Goal: Find specific page/section: Find specific page/section

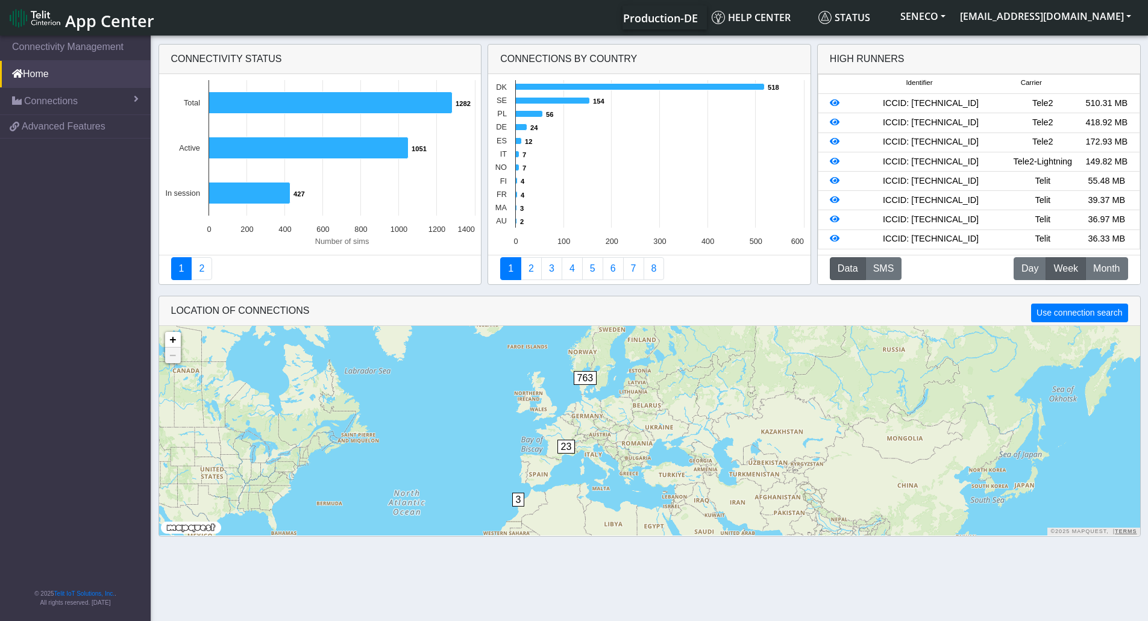
drag, startPoint x: 574, startPoint y: 379, endPoint x: 599, endPoint y: 508, distance: 130.8
click at [599, 508] on div "2 3 23 763 + − ©2025 MapQuest, | Terms" at bounding box center [649, 431] width 981 height 210
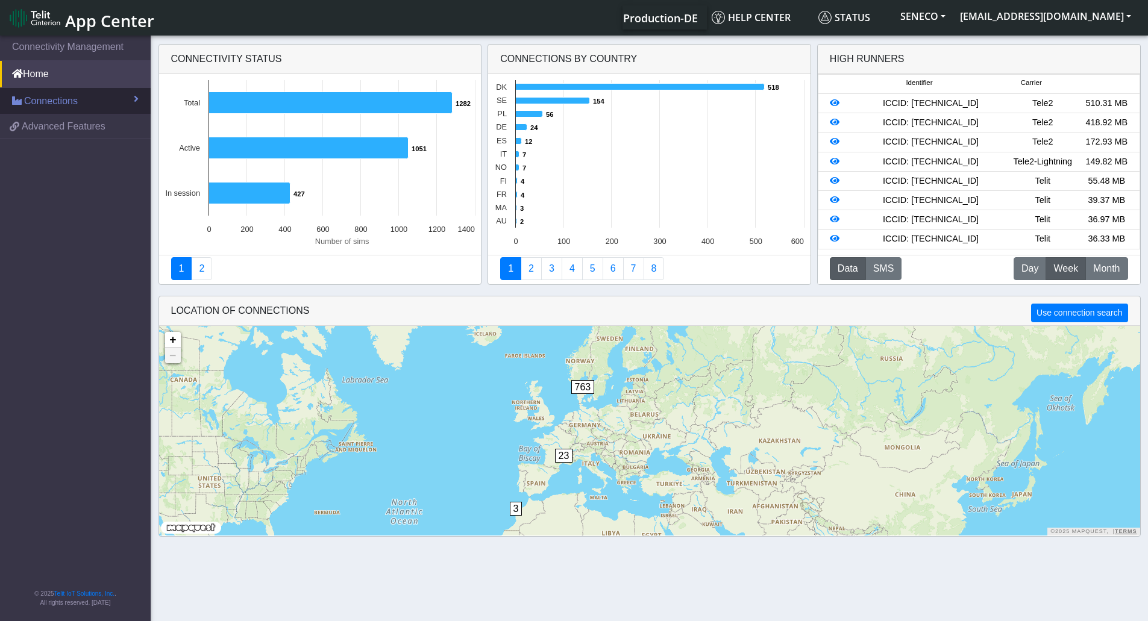
click at [124, 98] on link "Connections" at bounding box center [75, 101] width 151 height 27
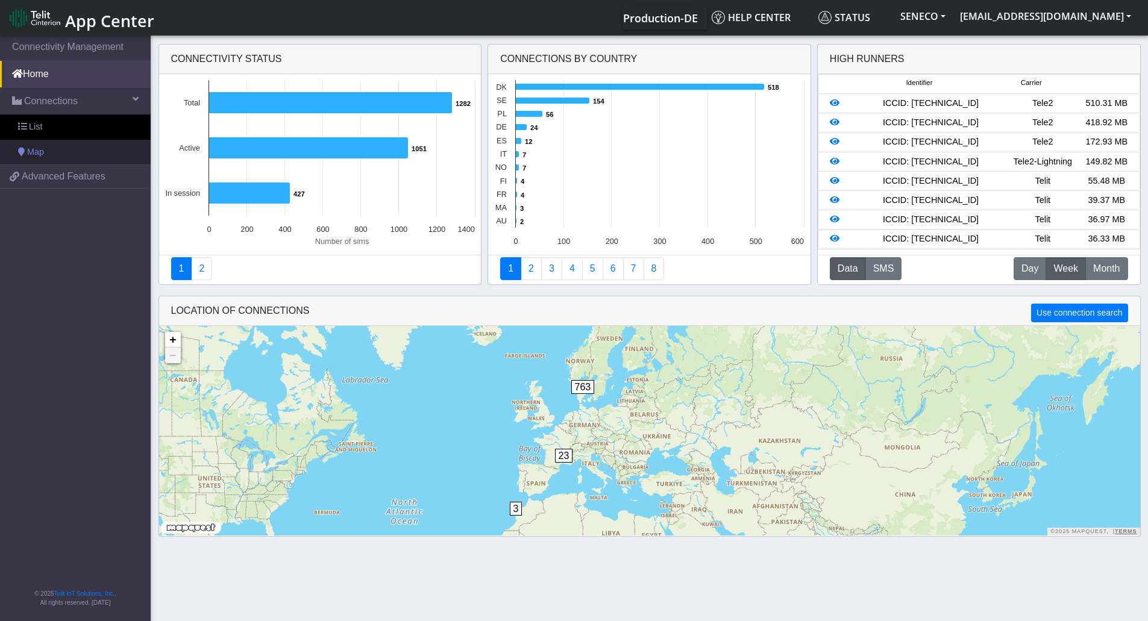
click at [43, 150] on span "Map" at bounding box center [35, 152] width 17 height 13
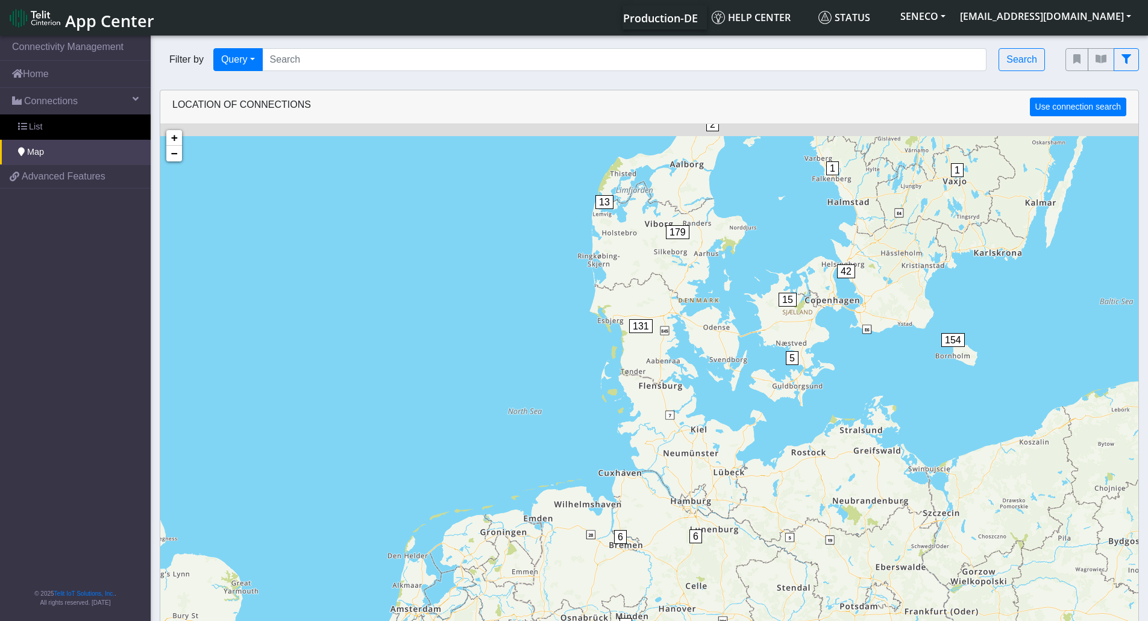
drag, startPoint x: 593, startPoint y: 315, endPoint x: 619, endPoint y: 405, distance: 93.7
click at [619, 405] on div "1 1 2 1 2 4 4 3 6 6 6 56 3 1 5 15 42 13 2 131 179 1 3 4 154 1 15 12 100 + − ©20…" at bounding box center [649, 434] width 978 height 621
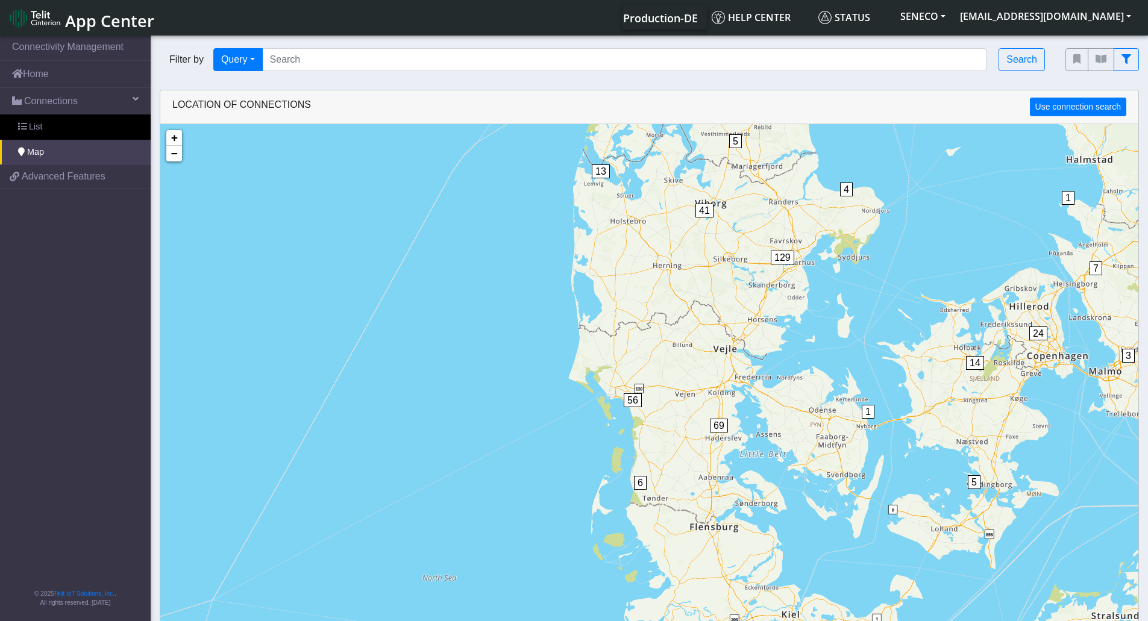
drag, startPoint x: 634, startPoint y: 347, endPoint x: 646, endPoint y: 377, distance: 32.5
click at [644, 375] on div "1 1 1 1 5 6 6 56 3 5 1 14 1 24 3 7 7 13 2 6 69 56 5 4 41 129 1 3 3 151 2 7 6 12…" at bounding box center [649, 434] width 978 height 621
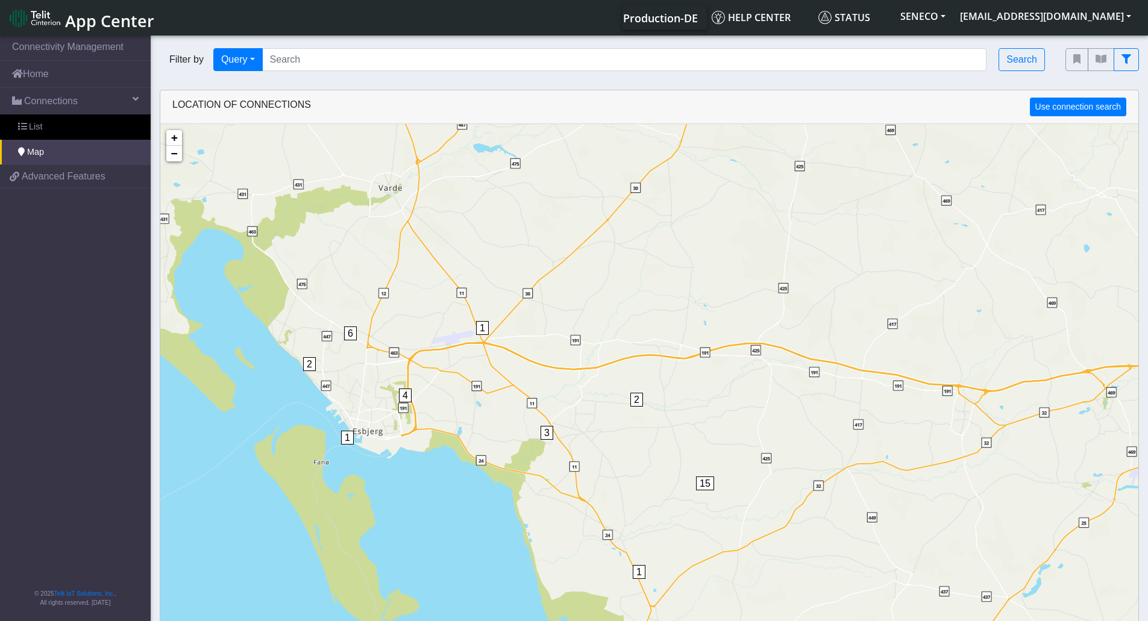
drag, startPoint x: 661, startPoint y: 465, endPoint x: 650, endPoint y: 393, distance: 72.6
click at [650, 393] on div "1 1 1 1 1 1 1 2 3 2 4 7 10 4 7 1 3 2 12 4 6 3 1 2 6 1 2 4 2 5 1 4 3 1 5 1 2 15 …" at bounding box center [649, 434] width 978 height 621
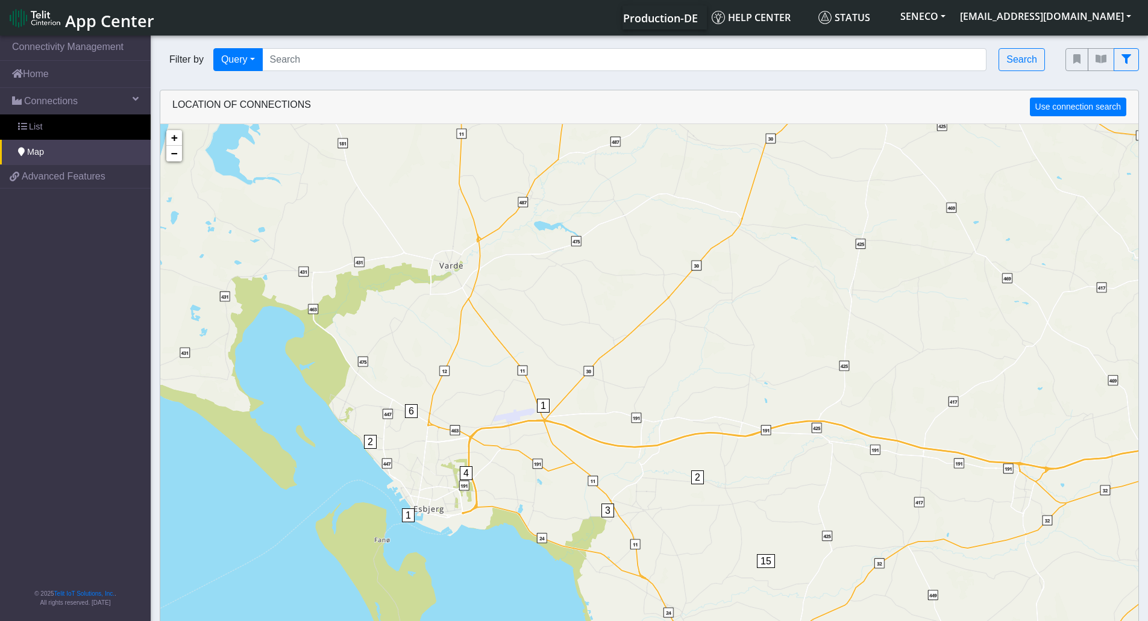
drag, startPoint x: 584, startPoint y: 388, endPoint x: 646, endPoint y: 468, distance: 101.8
click at [646, 468] on div "1 1 1 1 1 1 1 2 3 2 4 7 10 4 7 1 3 2 12 4 6 3 1 2 6 1 2 4 2 5 1 4 3 1 5 1 2 15 …" at bounding box center [649, 434] width 978 height 621
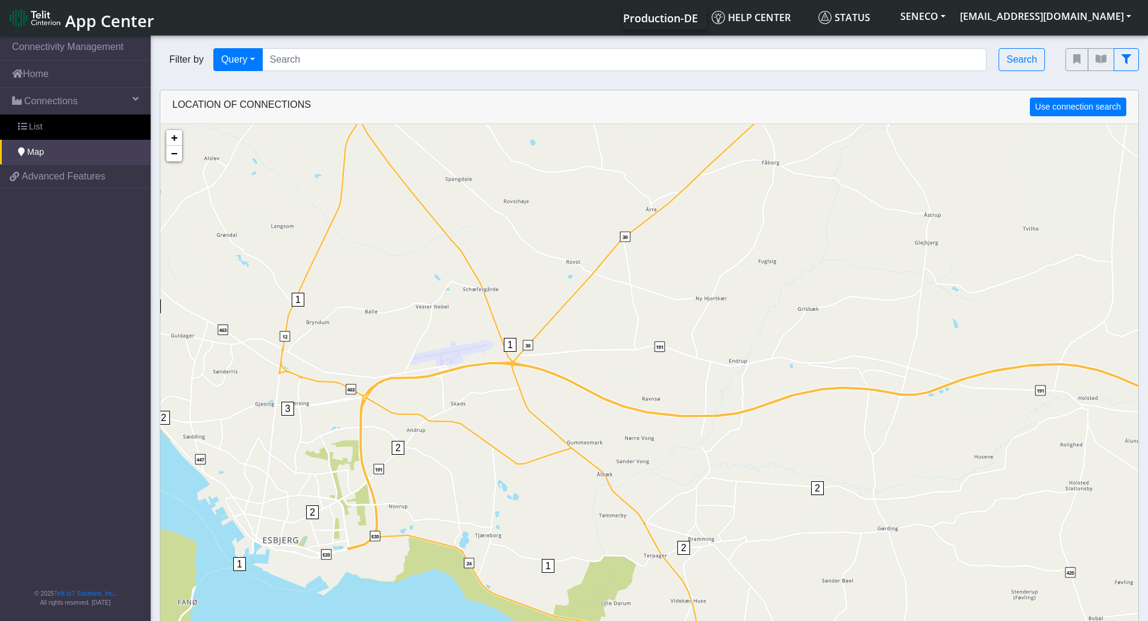
drag, startPoint x: 630, startPoint y: 433, endPoint x: 600, endPoint y: 374, distance: 66.3
click at [600, 374] on div "1 1 1 4 1 1 1 1 1 1 1 2 1 9 4 3 1 2 2 7 2 1 2 3 2 1 4 2 2 1 2 1 4 2 15 + − ©202…" at bounding box center [649, 434] width 978 height 621
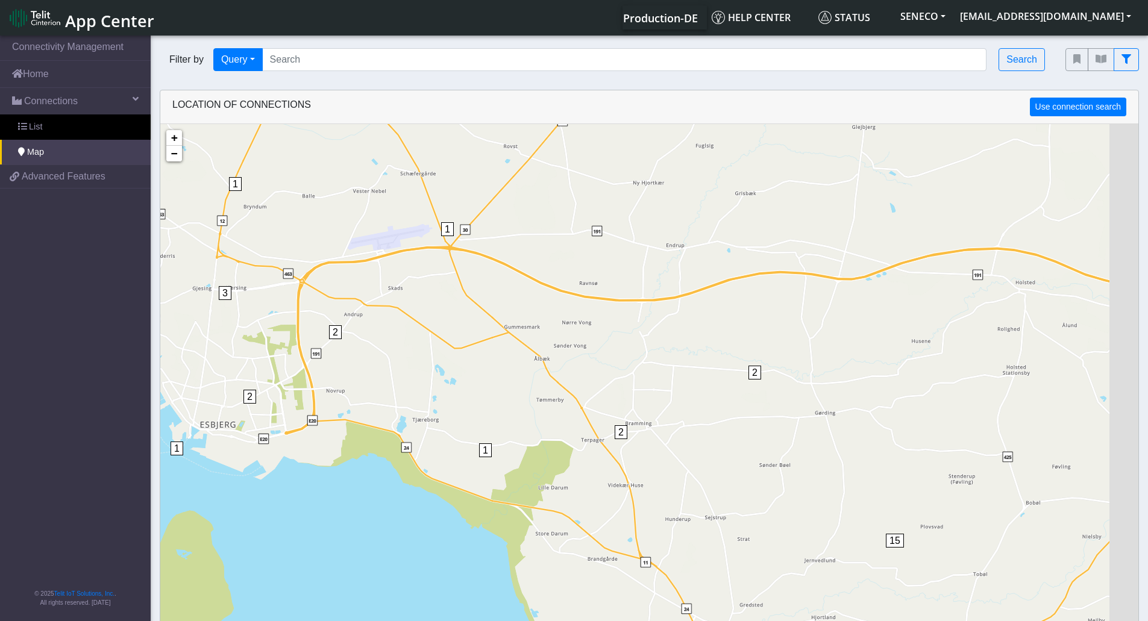
drag, startPoint x: 644, startPoint y: 393, endPoint x: 627, endPoint y: 359, distance: 38.0
click at [627, 359] on div "1 1 1 4 1 1 1 1 1 1 1 2 1 9 4 3 1 2 2 7 2 1 2 3 2 1 4 2 2 1 2 1 4 2 15 2 5 1 1 …" at bounding box center [649, 434] width 978 height 621
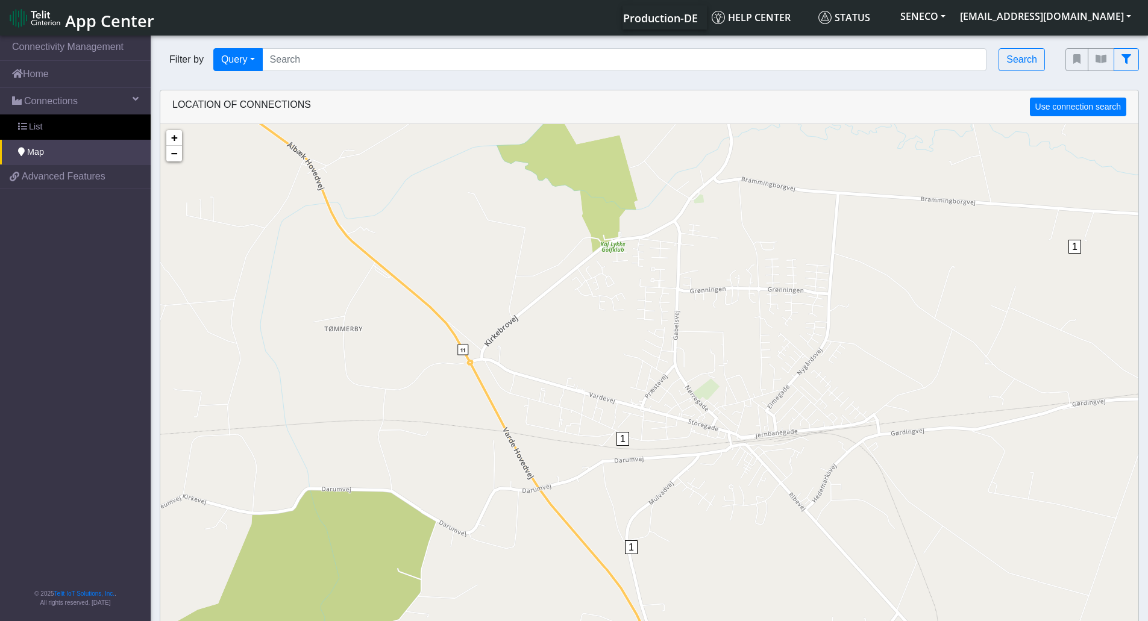
drag, startPoint x: 597, startPoint y: 455, endPoint x: 709, endPoint y: 480, distance: 114.8
click at [709, 480] on div "1 1 1 1 1 1 1 1 1 15 + − ©2025 MapQuest, | Terms" at bounding box center [649, 434] width 978 height 621
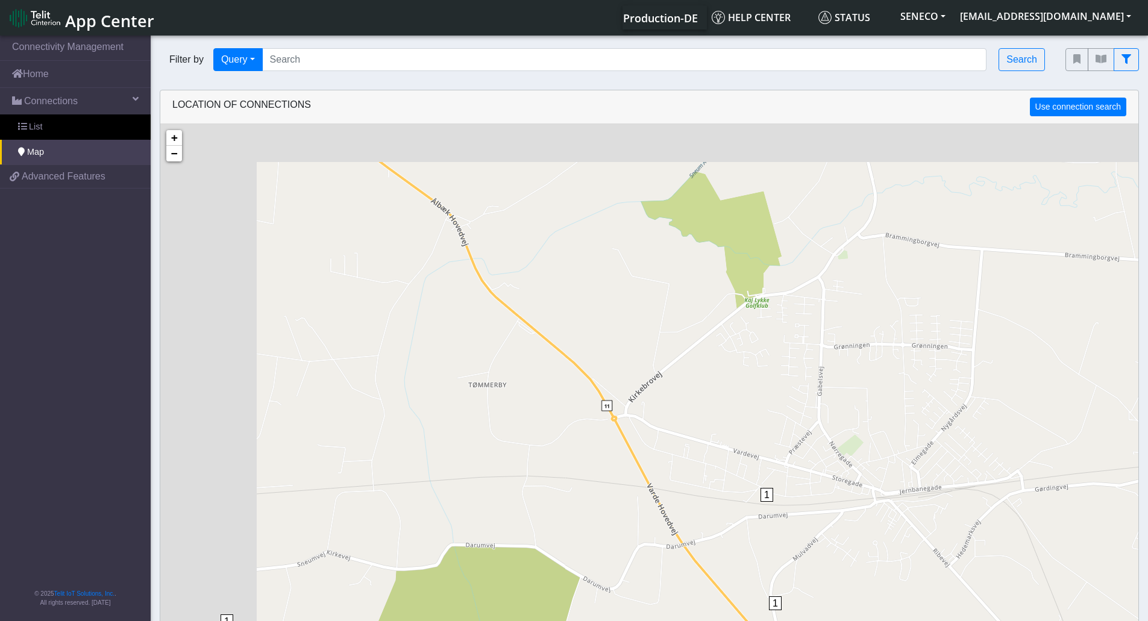
drag, startPoint x: 450, startPoint y: 278, endPoint x: 564, endPoint y: 321, distance: 121.7
click at [564, 321] on div "1 1 1 1 1 1 1 1 1 15 1 + − ©2025 MapQuest, | Terms" at bounding box center [649, 434] width 978 height 621
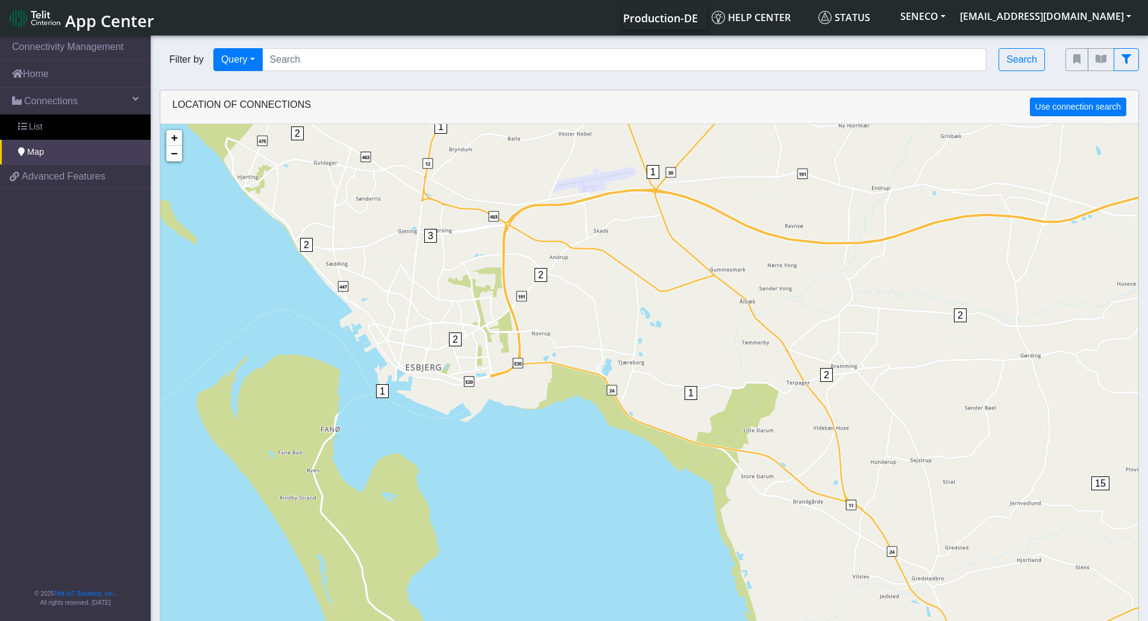
drag, startPoint x: 412, startPoint y: 306, endPoint x: 603, endPoint y: 301, distance: 191.1
click at [621, 307] on div "1 1 1 2 2 5 9 4 2 4 3 2 7 2 2 3 2 4 2 2 2 4 2 15 1 1 1 1 1 1 1 1 1 1 1 2 1 1 1 …" at bounding box center [649, 434] width 978 height 621
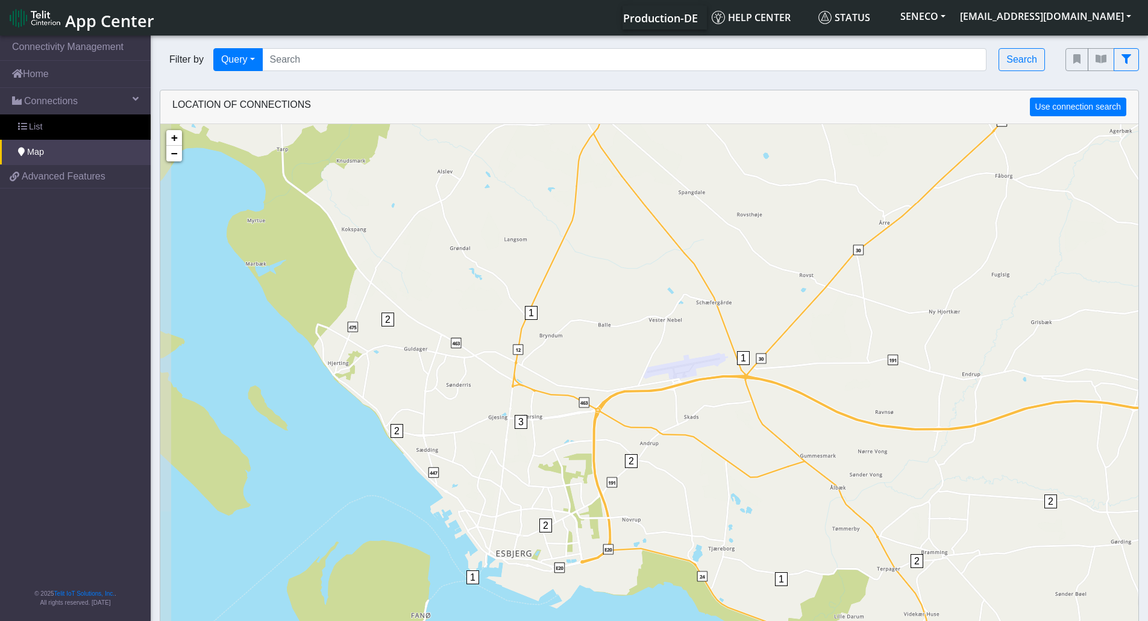
drag, startPoint x: 593, startPoint y: 291, endPoint x: 689, endPoint y: 461, distance: 195.1
click at [690, 468] on div "1 1 1 2 2 5 9 3 2 2 3 2 4 2 2 2 4 2 15 1 1 1 1 1 1 1 1 1 4 1 1 1 1 + − ©2025 Ma…" at bounding box center [649, 434] width 978 height 621
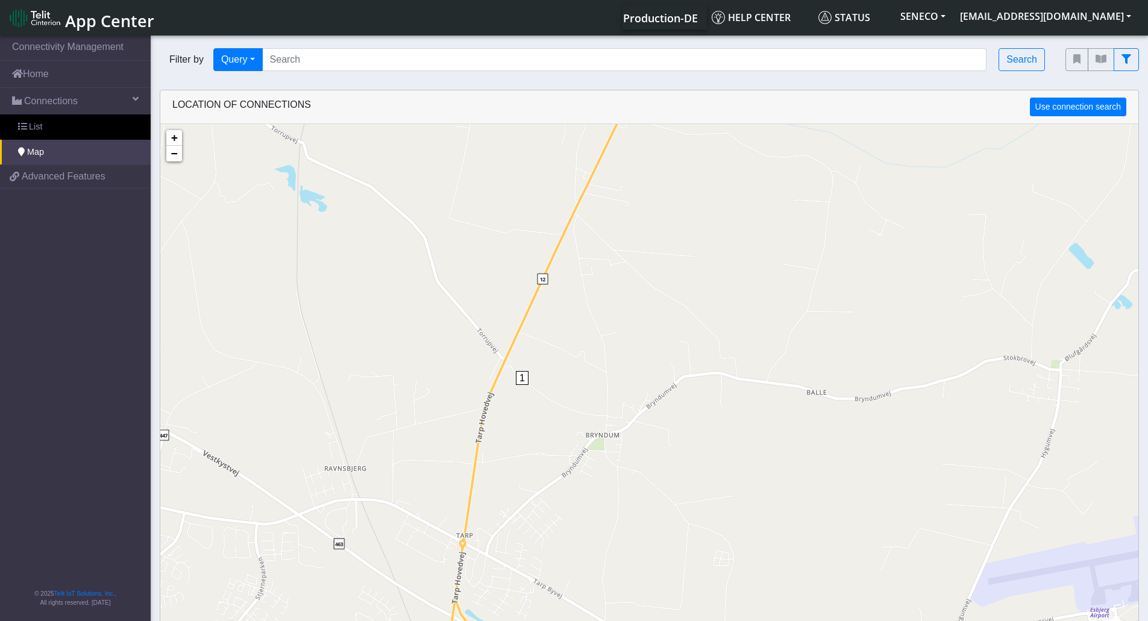
click at [524, 380] on span "1" at bounding box center [522, 378] width 13 height 14
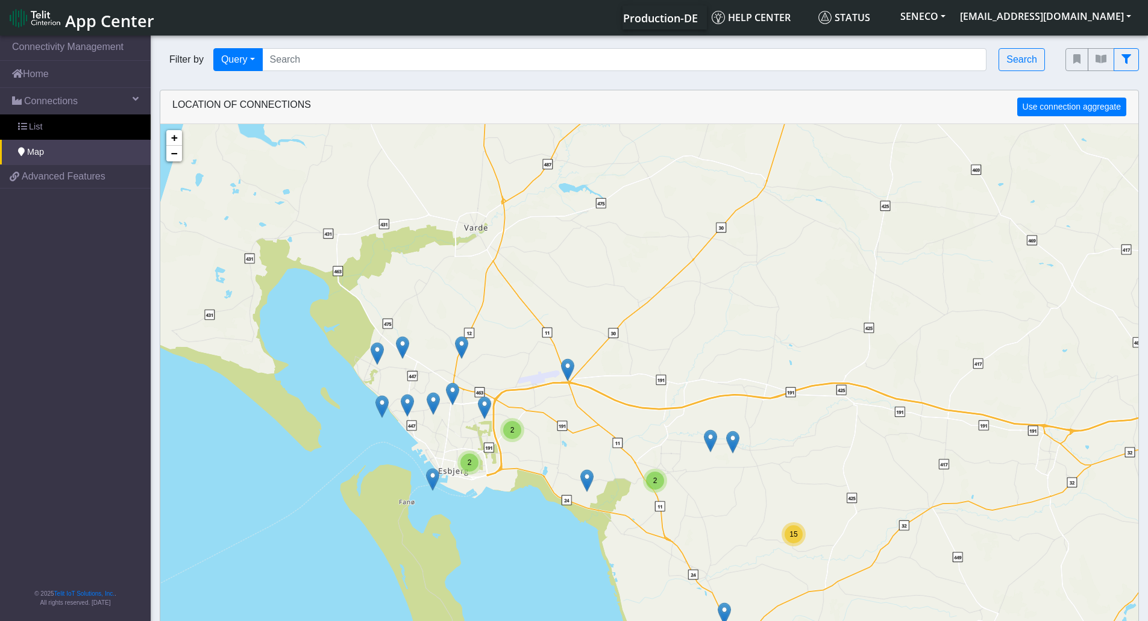
drag, startPoint x: 523, startPoint y: 568, endPoint x: 482, endPoint y: 436, distance: 137.7
click at [482, 436] on div "2 15 2 2 + − ©2025 MapQuest, | Terms" at bounding box center [649, 434] width 978 height 621
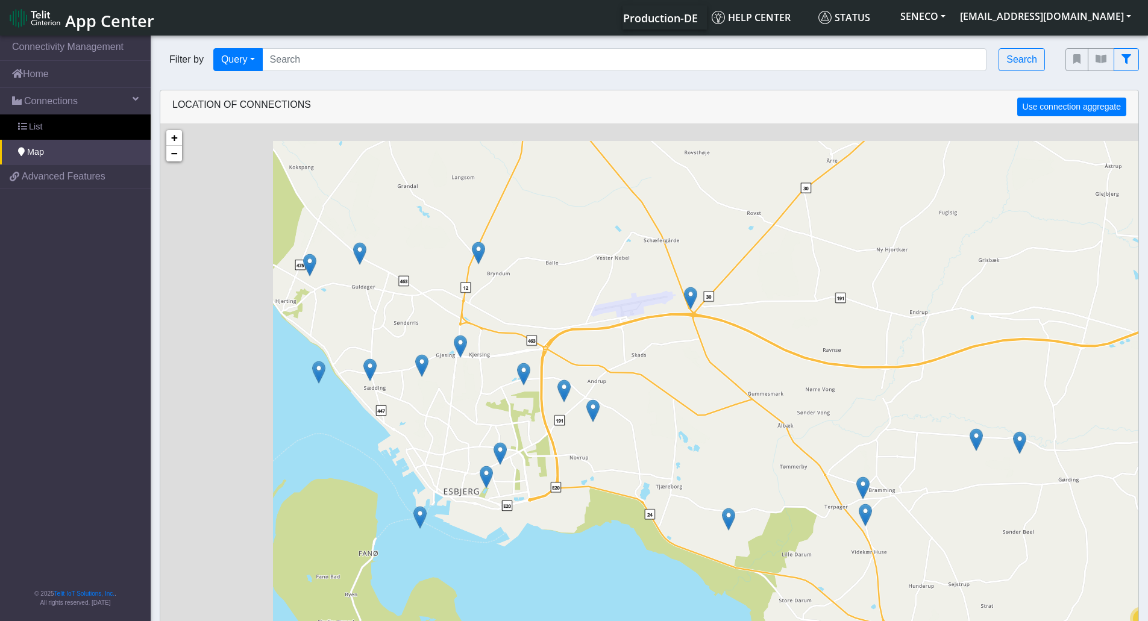
drag, startPoint x: 215, startPoint y: 259, endPoint x: 368, endPoint y: 312, distance: 162.6
click at [368, 312] on div "3 15 2 + − ©2025 MapQuest, | Terms" at bounding box center [649, 434] width 978 height 621
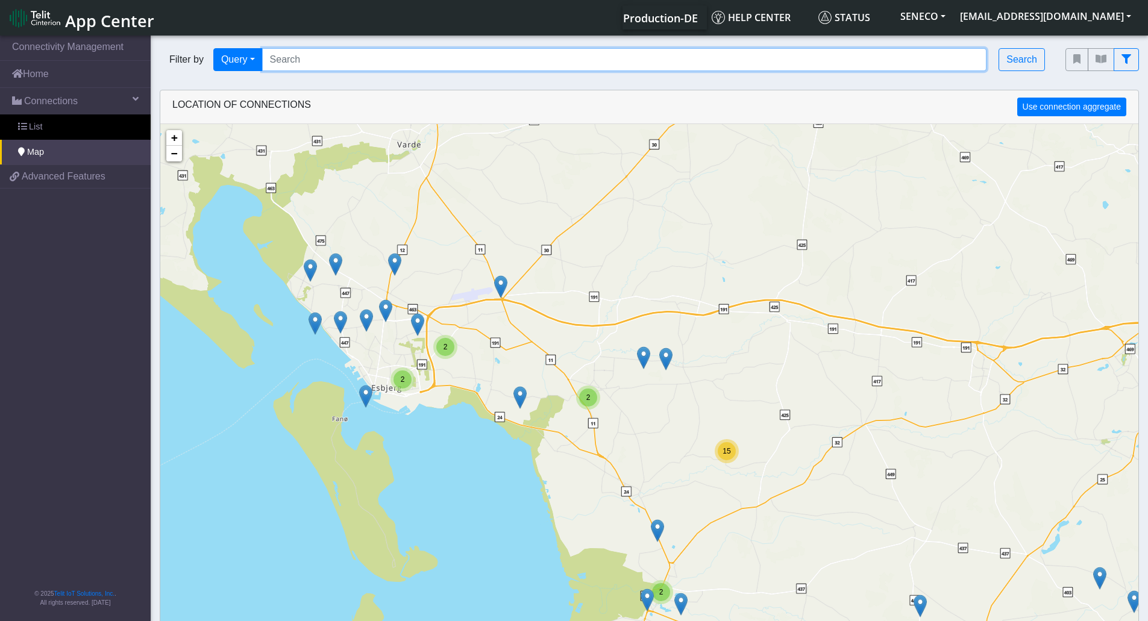
click at [312, 63] on input "Search..." at bounding box center [624, 59] width 725 height 23
type input "roager"
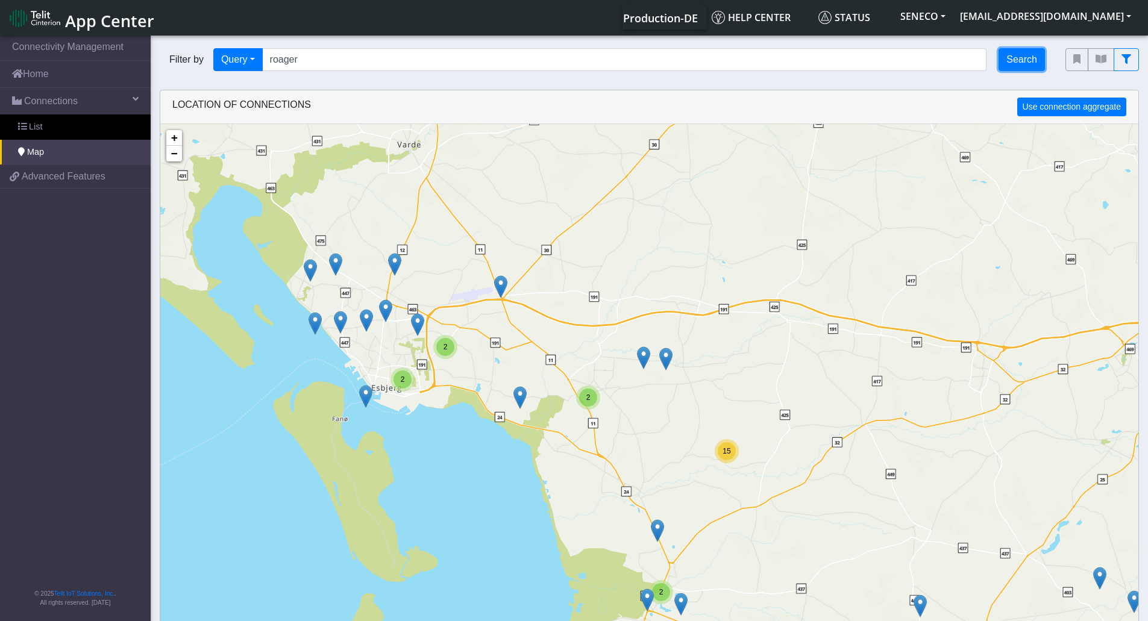
click at [1017, 61] on button "Search" at bounding box center [1022, 59] width 46 height 23
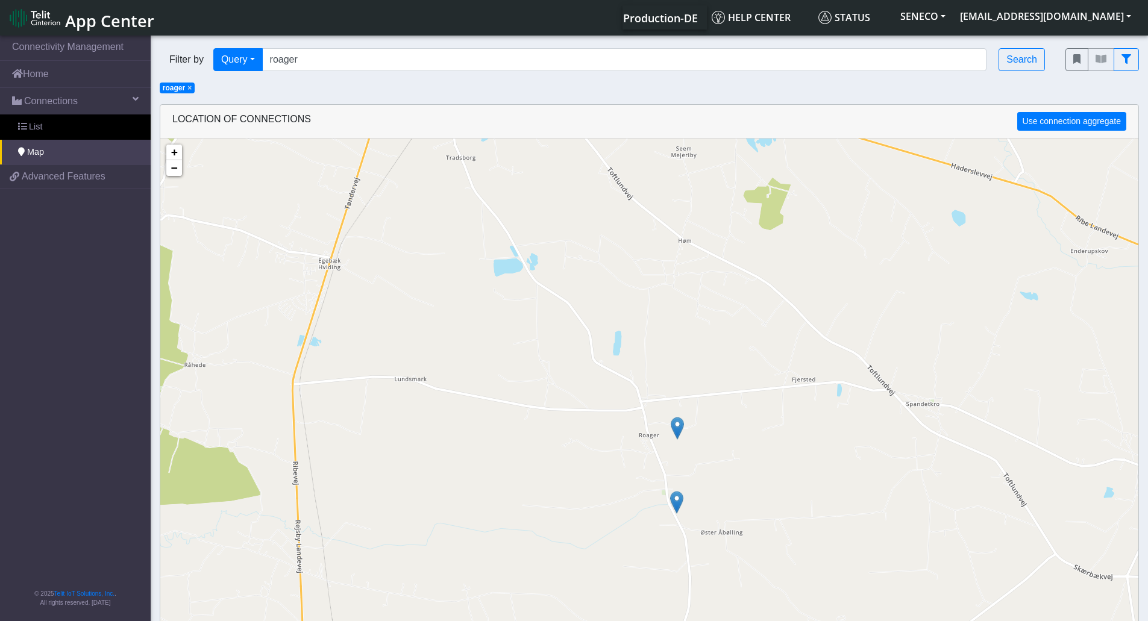
click at [676, 423] on img at bounding box center [677, 428] width 13 height 23
click at [670, 417] on link "Click here" at bounding box center [661, 416] width 32 height 8
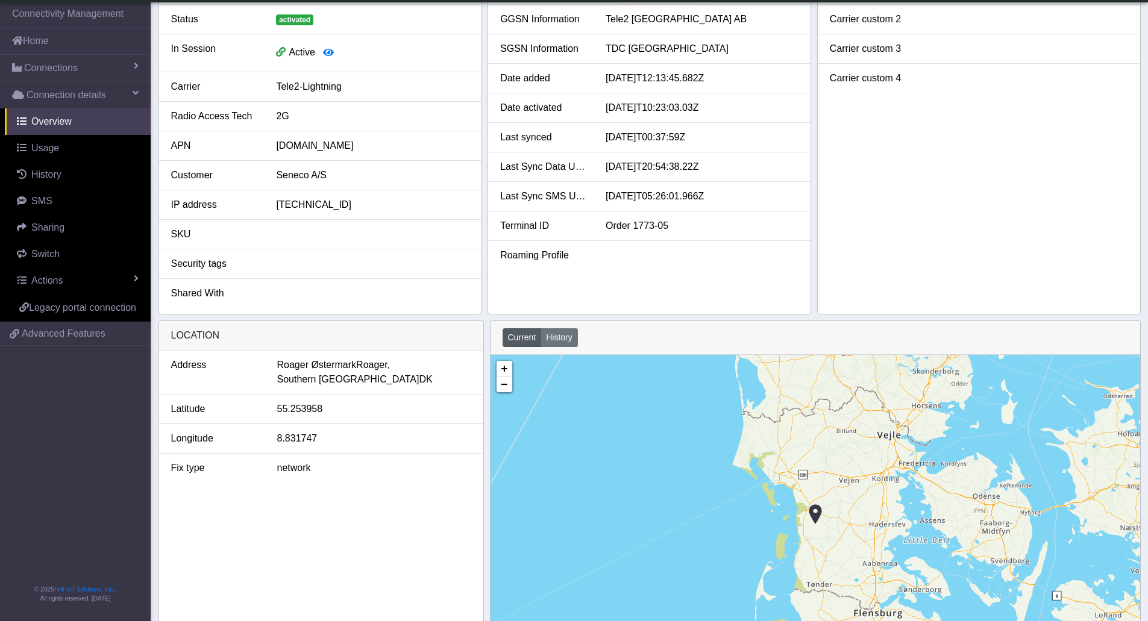
scroll to position [181, 0]
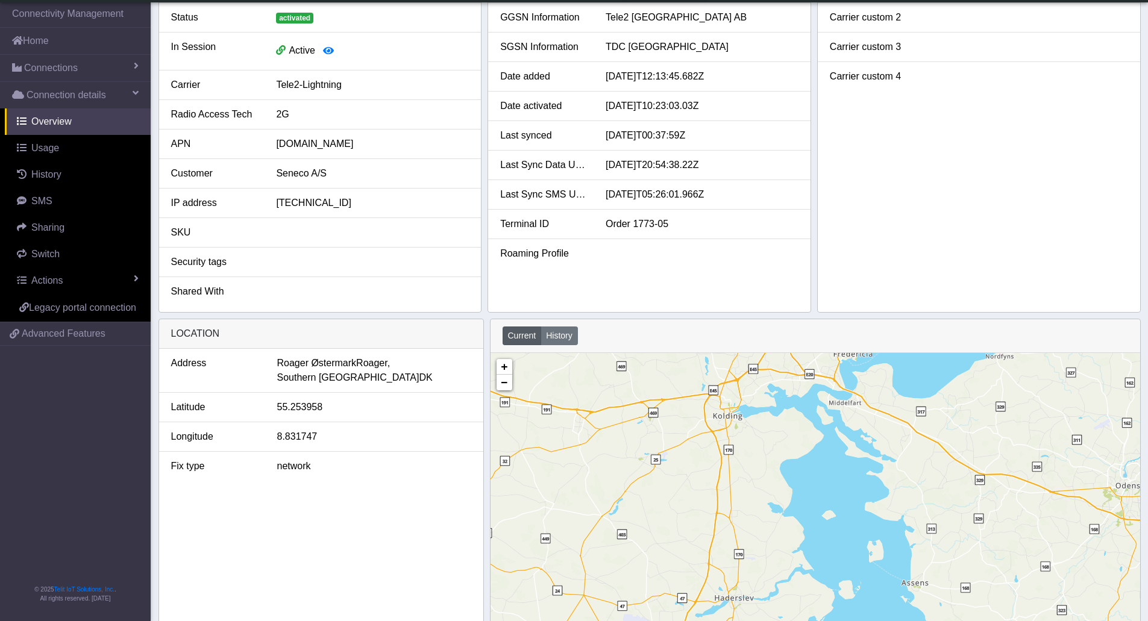
drag, startPoint x: 873, startPoint y: 477, endPoint x: 892, endPoint y: 527, distance: 52.8
click at [892, 527] on div "+ − ©2025 MapQuest, | Terms" at bounding box center [816, 522] width 650 height 338
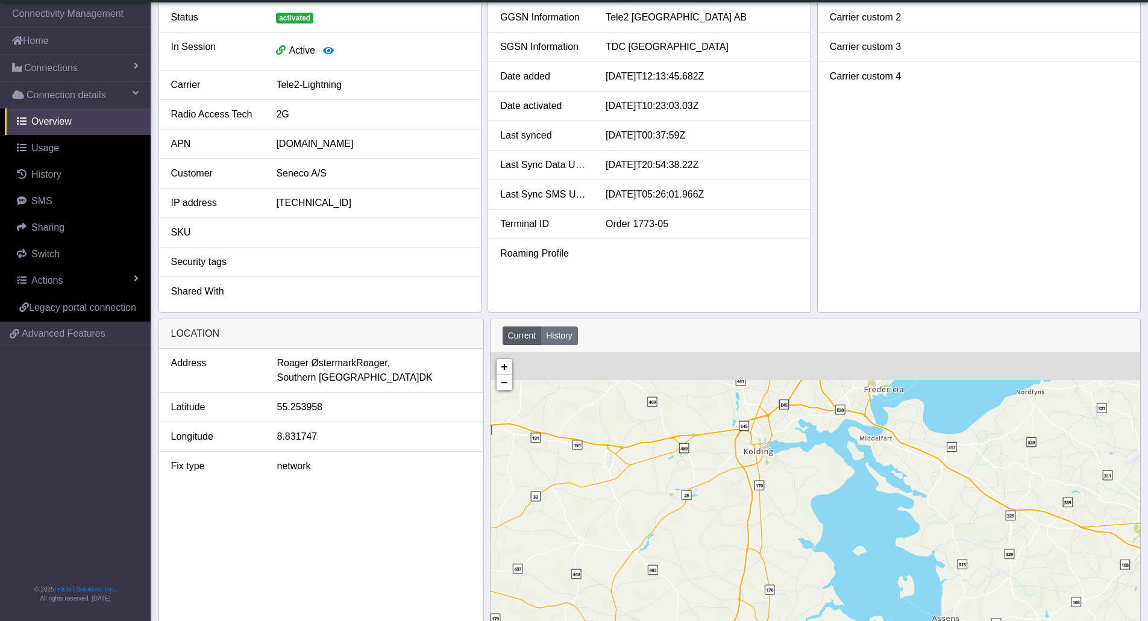
drag, startPoint x: 895, startPoint y: 526, endPoint x: 901, endPoint y: 531, distance: 8.6
click at [901, 531] on div "+ − ©2025 MapQuest, | Terms" at bounding box center [816, 522] width 650 height 338
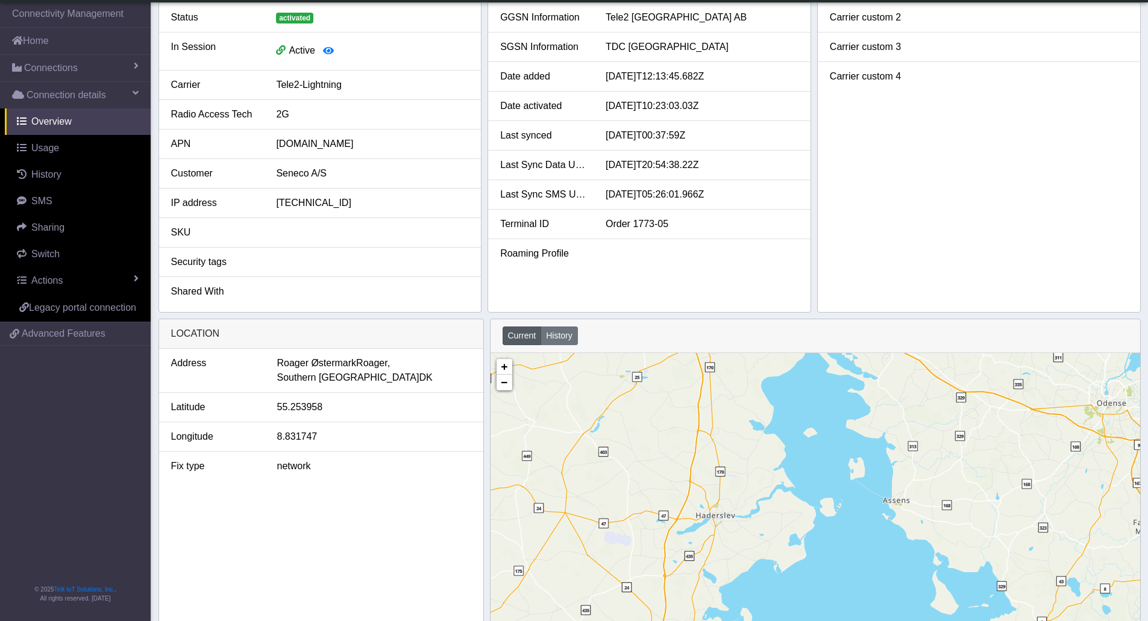
drag, startPoint x: 831, startPoint y: 509, endPoint x: 782, endPoint y: 404, distance: 115.1
click at [781, 401] on div "+ − ©2025 MapQuest, | Terms" at bounding box center [816, 522] width 650 height 338
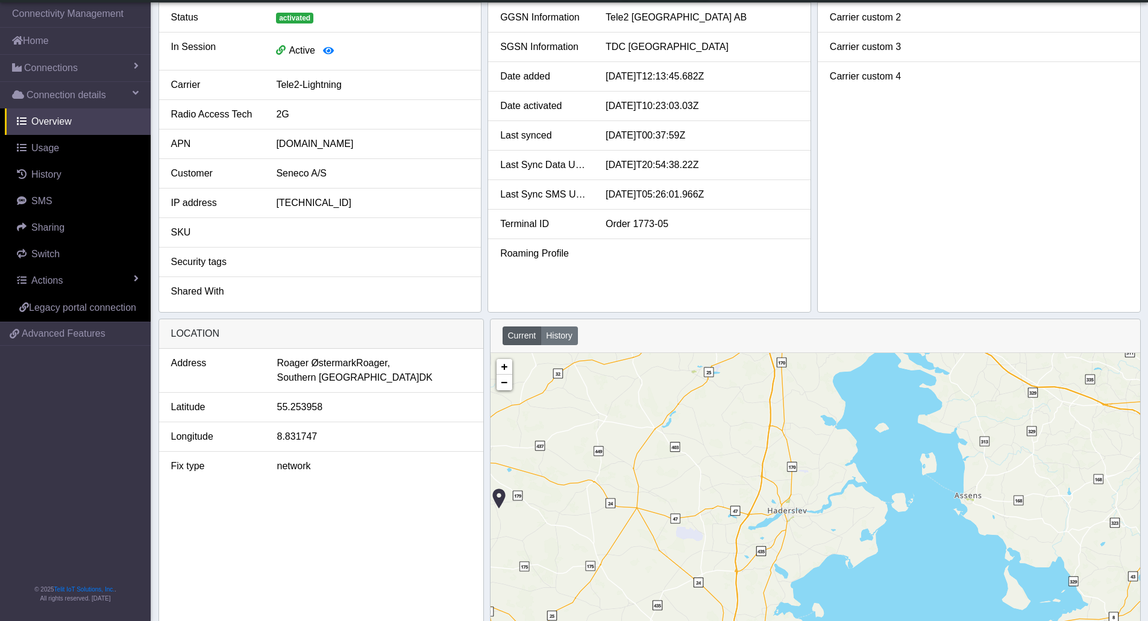
drag, startPoint x: 808, startPoint y: 485, endPoint x: 896, endPoint y: 508, distance: 90.2
click at [896, 508] on div "+ − ©2025 MapQuest, | Terms" at bounding box center [816, 522] width 650 height 338
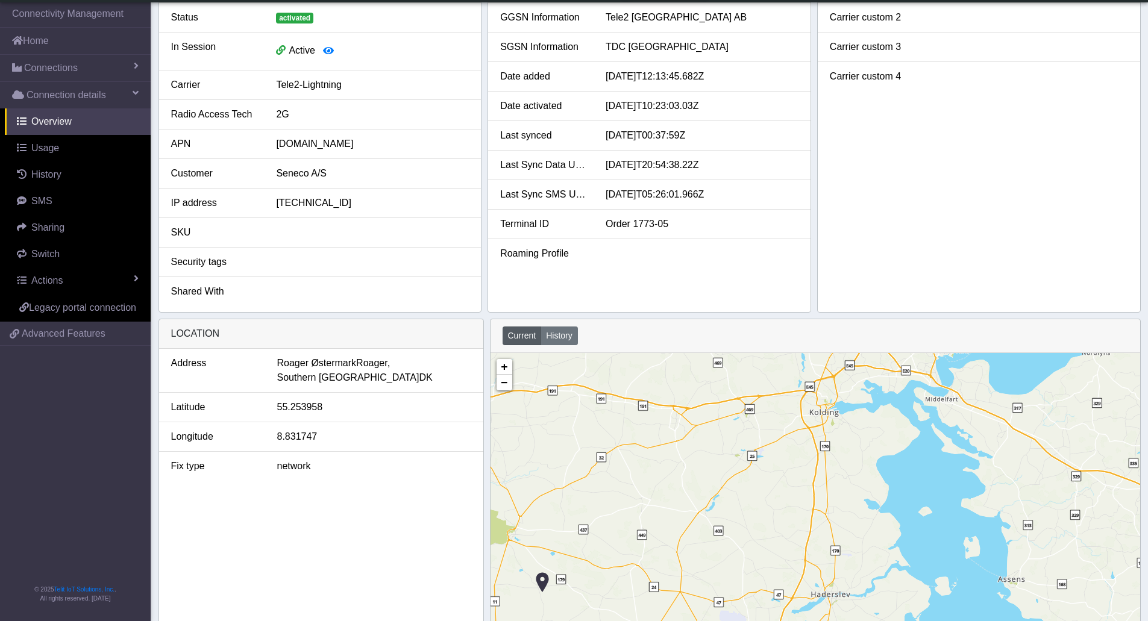
drag, startPoint x: 829, startPoint y: 402, endPoint x: 855, endPoint y: 482, distance: 83.7
click at [855, 482] on div "+ − ©2025 MapQuest, | Terms" at bounding box center [816, 522] width 650 height 338
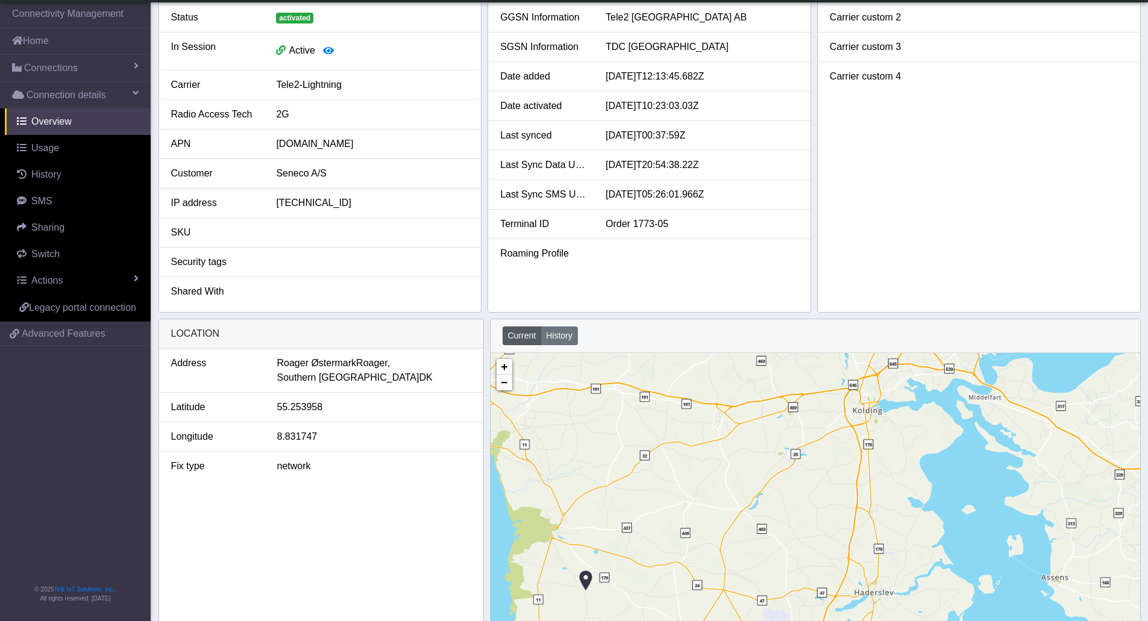
drag, startPoint x: 875, startPoint y: 518, endPoint x: 886, endPoint y: 481, distance: 38.3
click at [913, 508] on div "+ − ©2025 MapQuest, | Terms" at bounding box center [816, 522] width 650 height 338
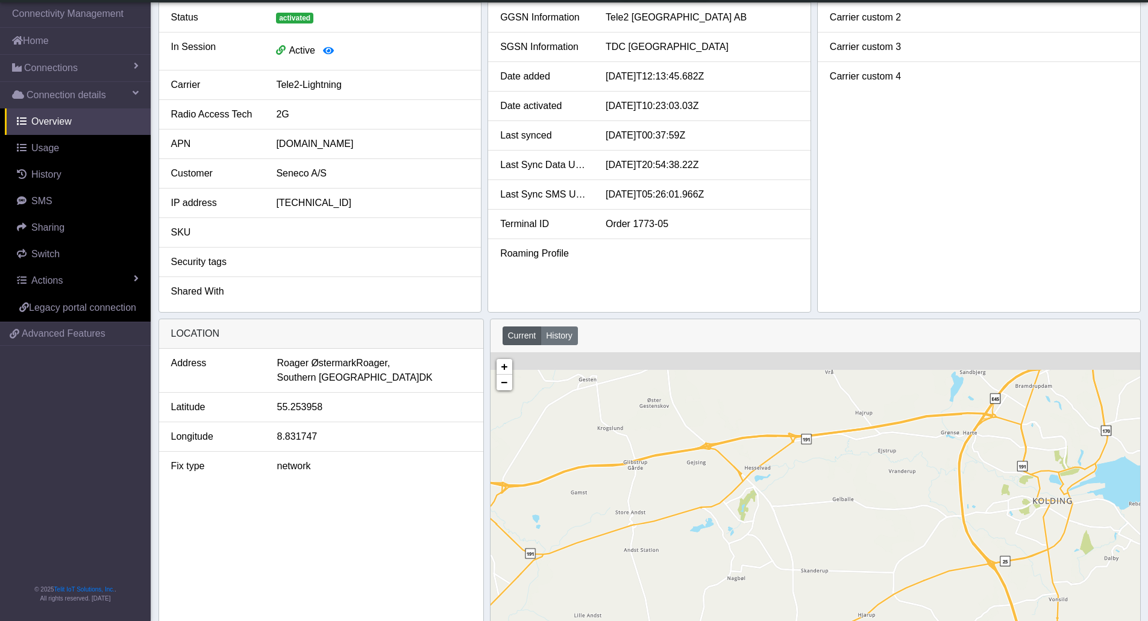
drag, startPoint x: 864, startPoint y: 443, endPoint x: 823, endPoint y: 528, distance: 94.4
click at [823, 528] on div "+ − ©2025 MapQuest, | Terms" at bounding box center [816, 522] width 650 height 338
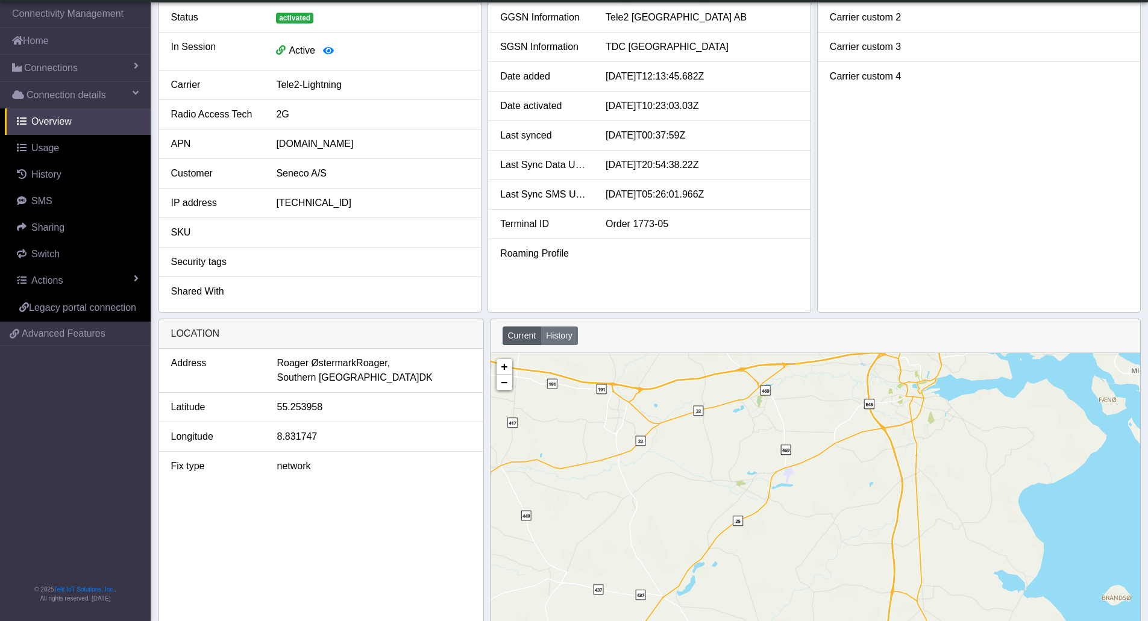
drag, startPoint x: 853, startPoint y: 519, endPoint x: 810, endPoint y: 426, distance: 102.8
click at [810, 426] on div "+ − ©2025 MapQuest, | Terms" at bounding box center [816, 522] width 650 height 338
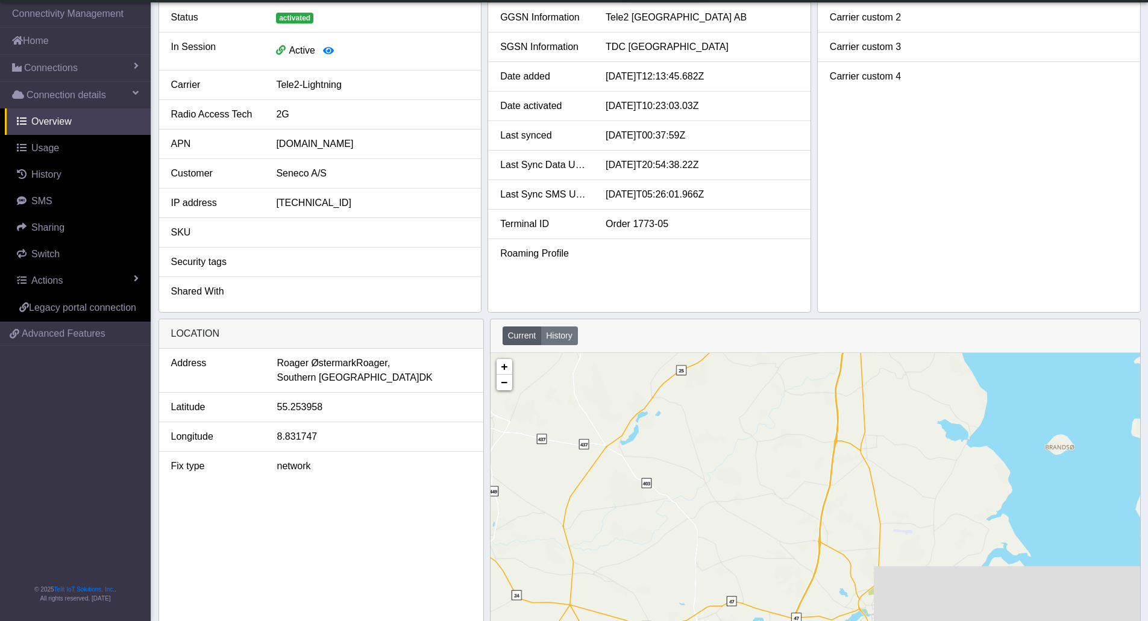
drag, startPoint x: 864, startPoint y: 508, endPoint x: 807, endPoint y: 356, distance: 162.7
click at [807, 356] on div "+ − ©2025 MapQuest, | Terms" at bounding box center [816, 522] width 650 height 338
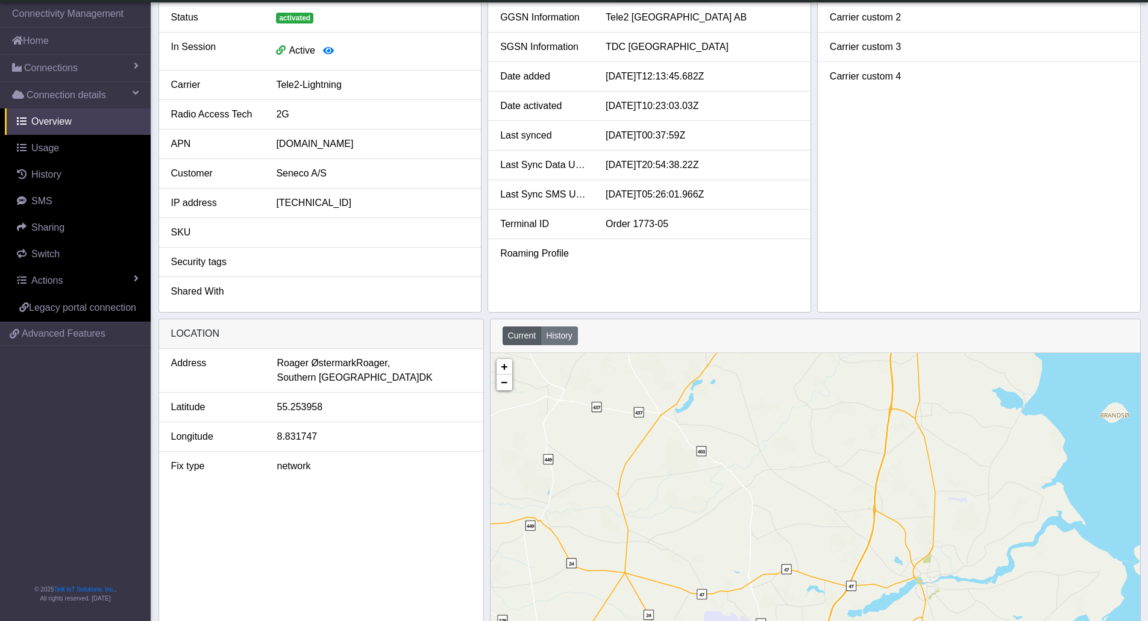
drag, startPoint x: 822, startPoint y: 517, endPoint x: 883, endPoint y: 518, distance: 60.9
click at [883, 518] on div "+ − ©2025 MapQuest, | Terms" at bounding box center [816, 522] width 650 height 338
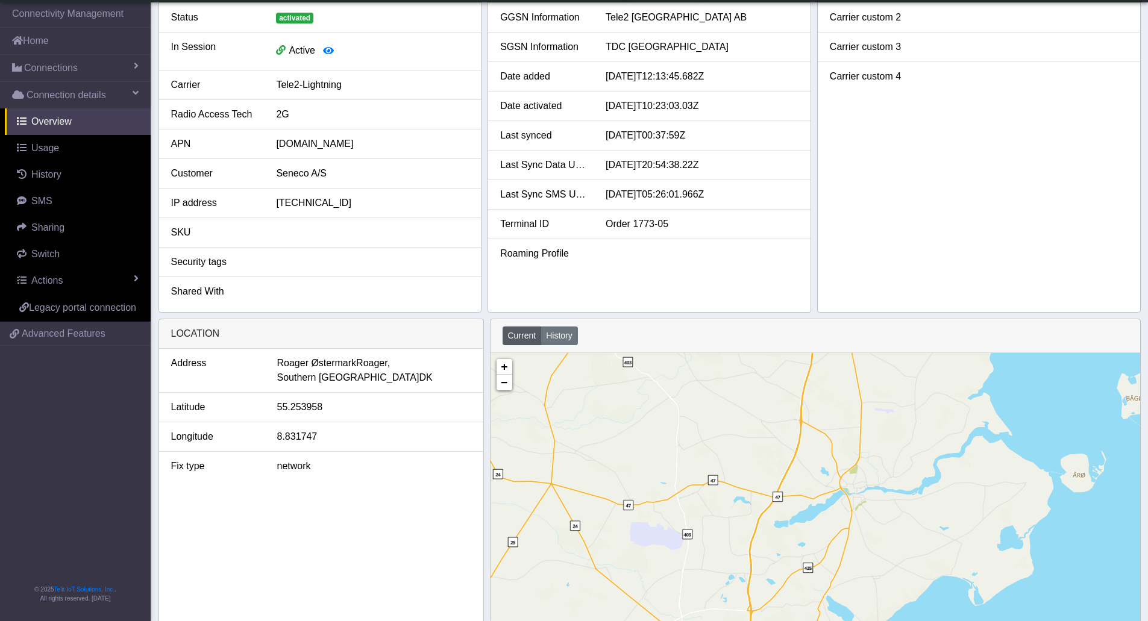
drag, startPoint x: 819, startPoint y: 514, endPoint x: 749, endPoint y: 427, distance: 111.5
click at [747, 424] on div "+ − ©2025 MapQuest, | Terms" at bounding box center [816, 522] width 650 height 338
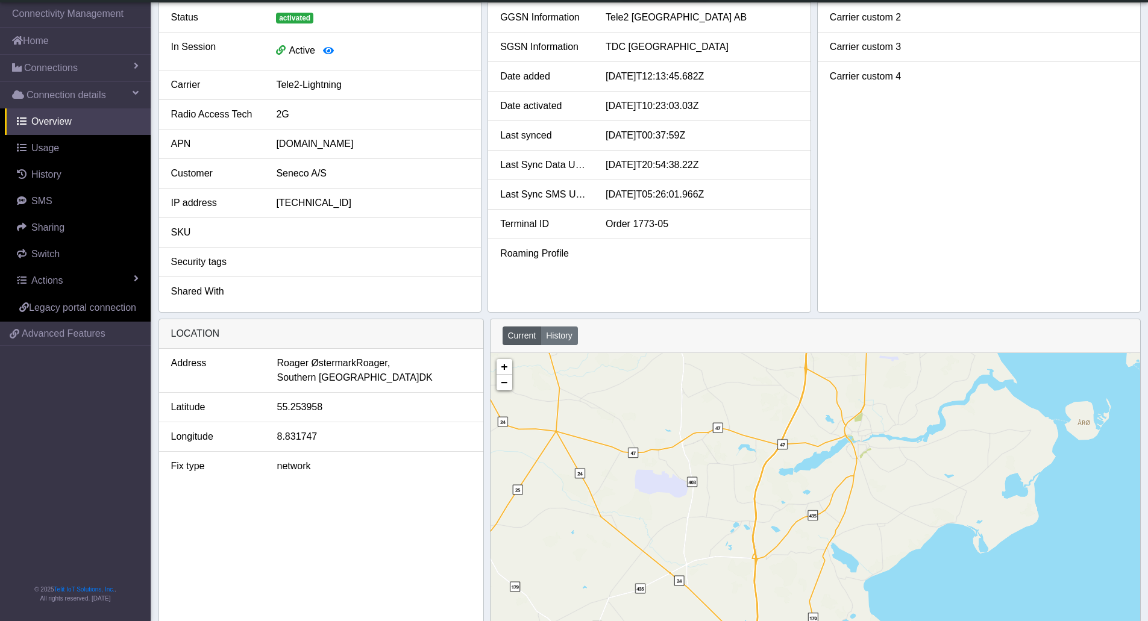
drag, startPoint x: 782, startPoint y: 502, endPoint x: 773, endPoint y: 411, distance: 90.9
click at [773, 411] on div "+ − ©2025 MapQuest, | Terms" at bounding box center [816, 522] width 650 height 338
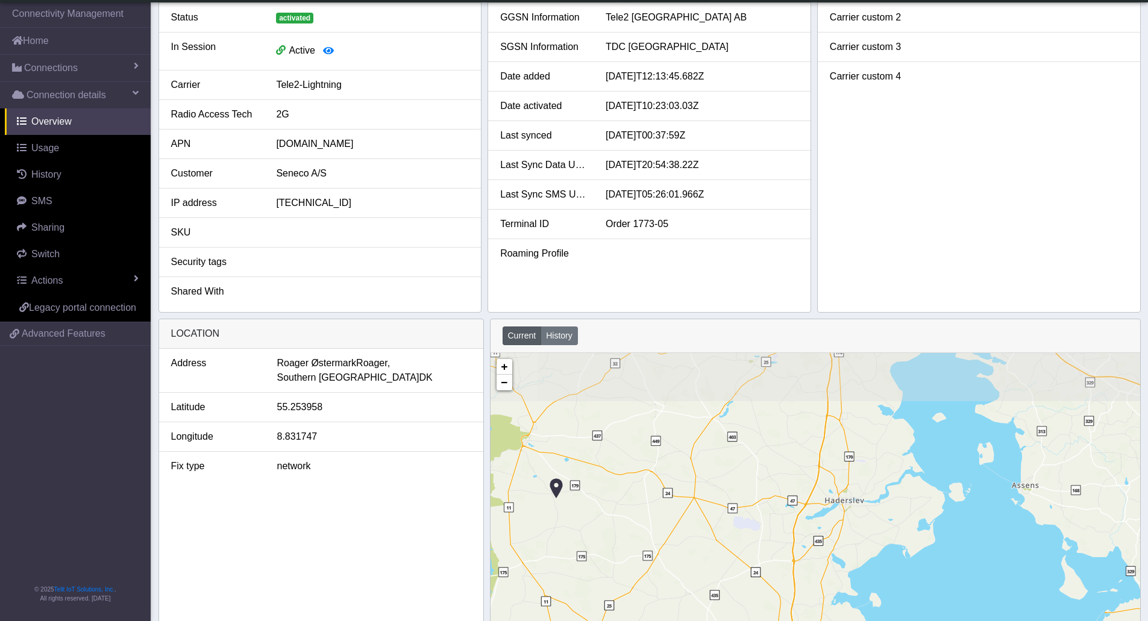
drag, startPoint x: 760, startPoint y: 474, endPoint x: 812, endPoint y: 512, distance: 65.1
click at [802, 525] on div "+ − ©2025 MapQuest, | Terms" at bounding box center [816, 522] width 650 height 338
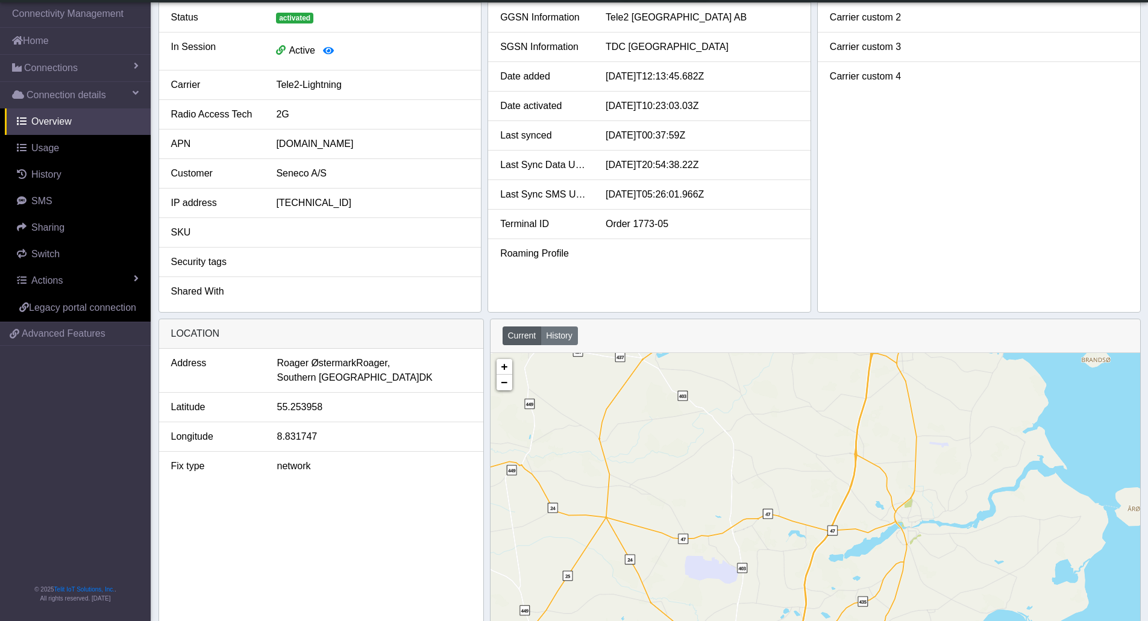
drag, startPoint x: 790, startPoint y: 462, endPoint x: 785, endPoint y: 503, distance: 40.6
click at [785, 503] on div "+ − ©2025 MapQuest, | Terms" at bounding box center [816, 522] width 650 height 338
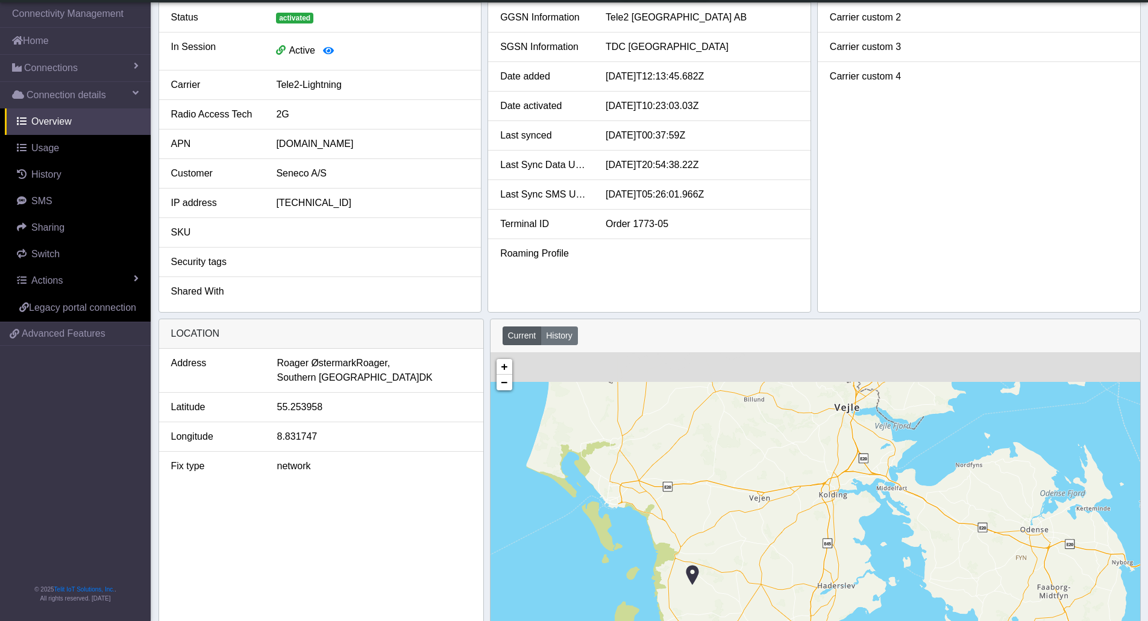
drag, startPoint x: 807, startPoint y: 434, endPoint x: 817, endPoint y: 525, distance: 91.6
click at [816, 534] on div "+ − ©2025 MapQuest, | Terms" at bounding box center [816, 522] width 650 height 338
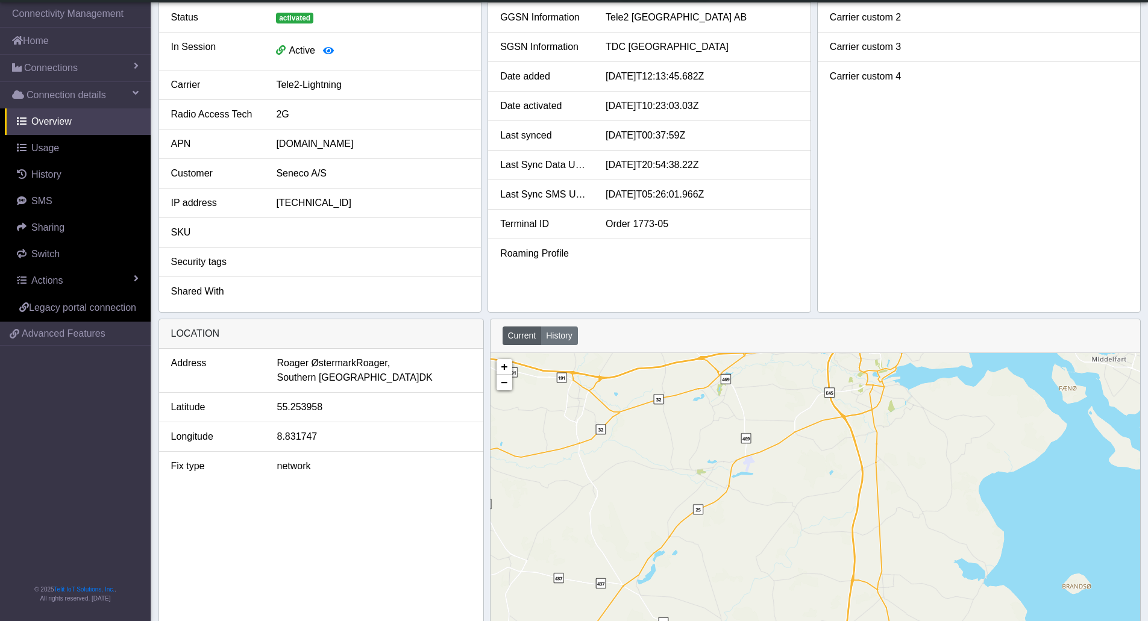
drag, startPoint x: 831, startPoint y: 544, endPoint x: 760, endPoint y: 473, distance: 100.2
click at [760, 473] on div "+ − ©2025 MapQuest, | Terms" at bounding box center [816, 522] width 650 height 338
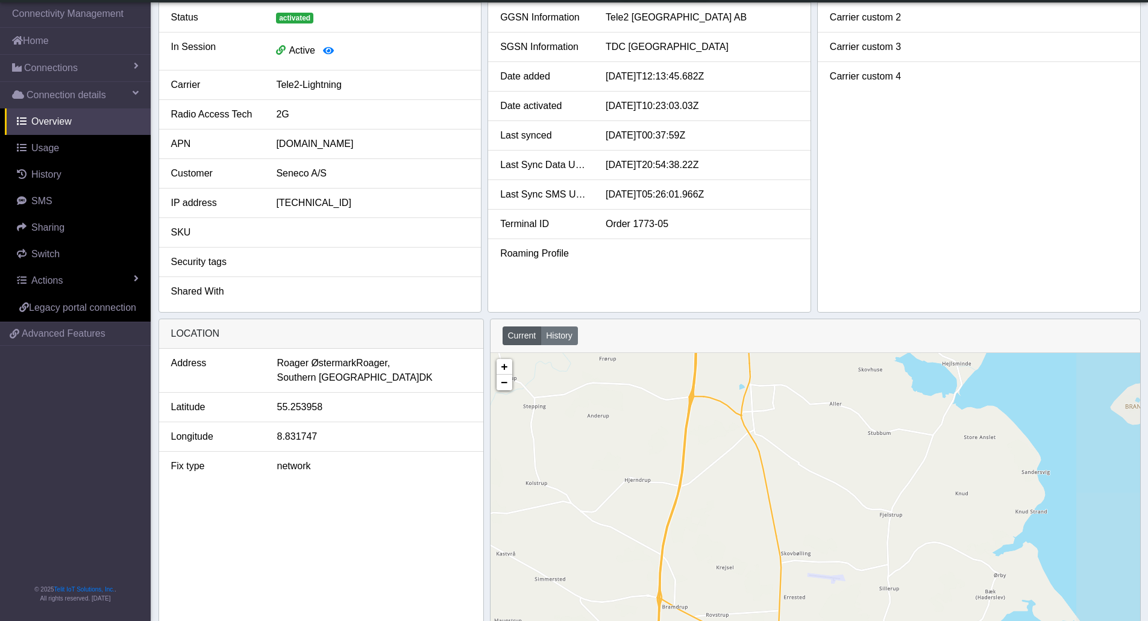
drag, startPoint x: 867, startPoint y: 541, endPoint x: 801, endPoint y: 434, distance: 126.1
click at [801, 434] on div "+ − ©2025 MapQuest, | Terms" at bounding box center [816, 522] width 650 height 338
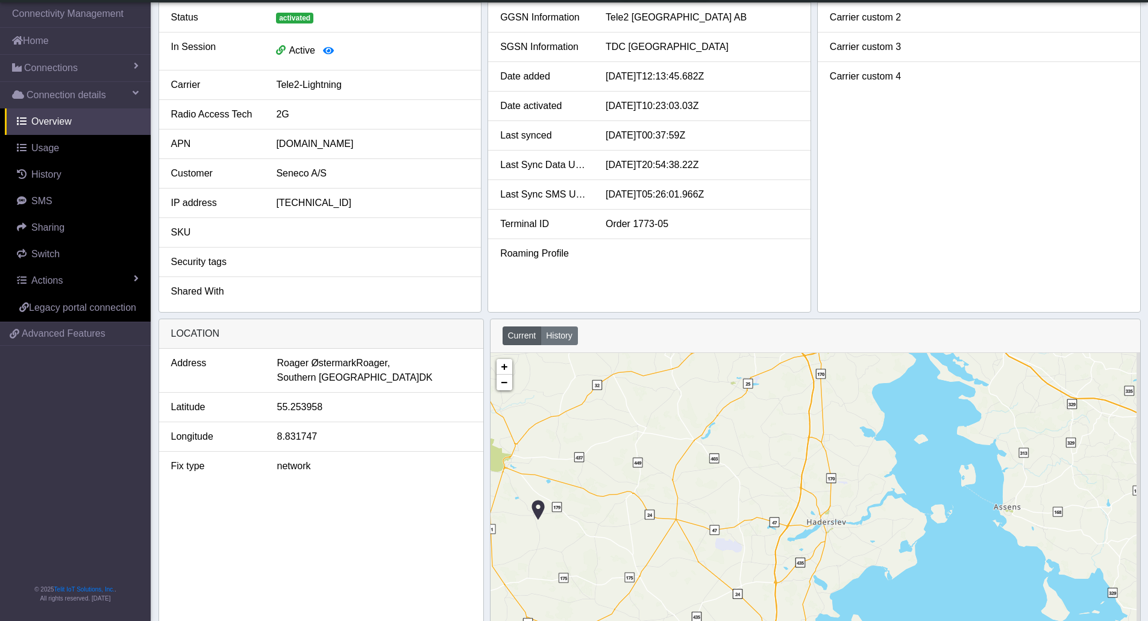
drag, startPoint x: 887, startPoint y: 597, endPoint x: 837, endPoint y: 530, distance: 83.1
click at [837, 530] on div "+ − ©2025 MapQuest, | Terms" at bounding box center [816, 522] width 650 height 338
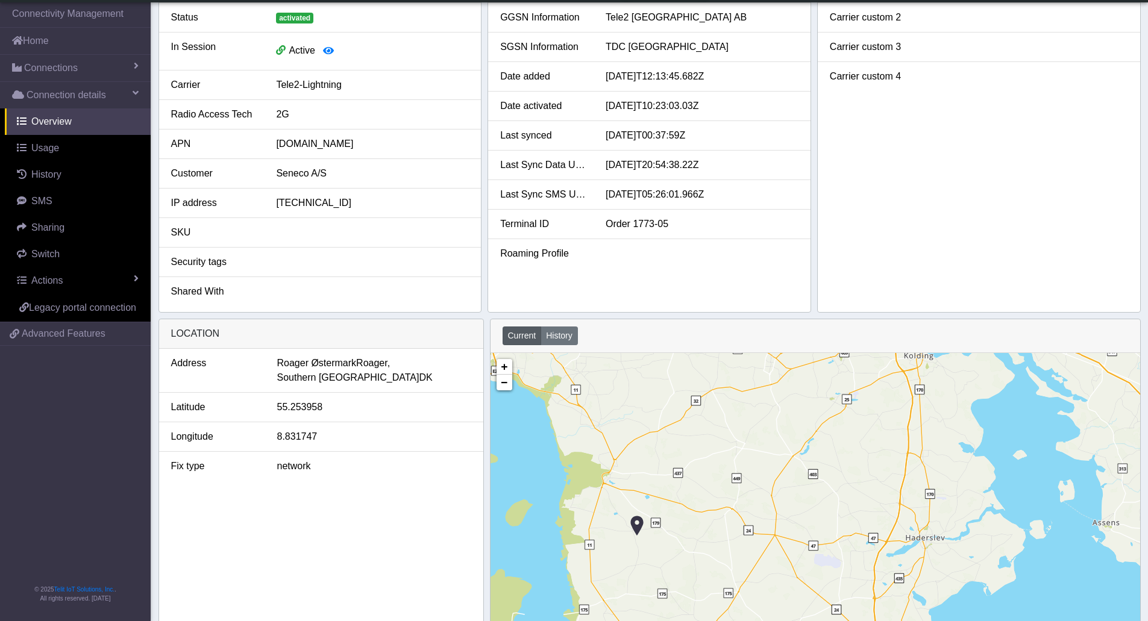
drag, startPoint x: 735, startPoint y: 515, endPoint x: 838, endPoint y: 528, distance: 103.9
click at [838, 528] on div "+ − ©2025 MapQuest, | Terms" at bounding box center [816, 522] width 650 height 338
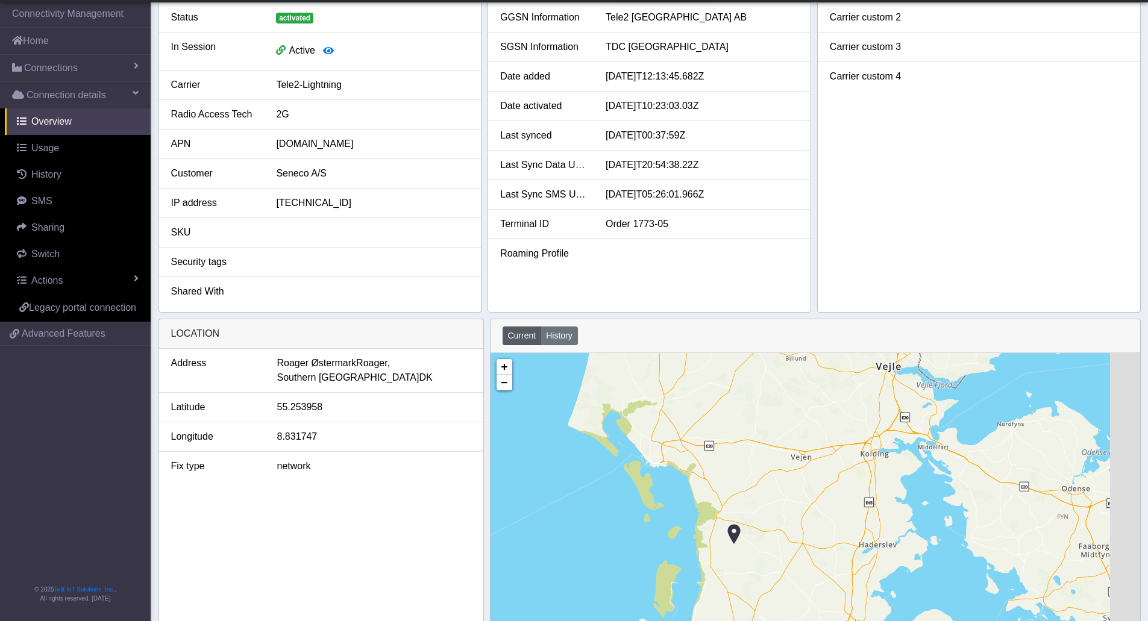
drag, startPoint x: 970, startPoint y: 533, endPoint x: 844, endPoint y: 550, distance: 127.0
click at [844, 550] on div "+ − ©2025 MapQuest, | Terms" at bounding box center [816, 522] width 650 height 338
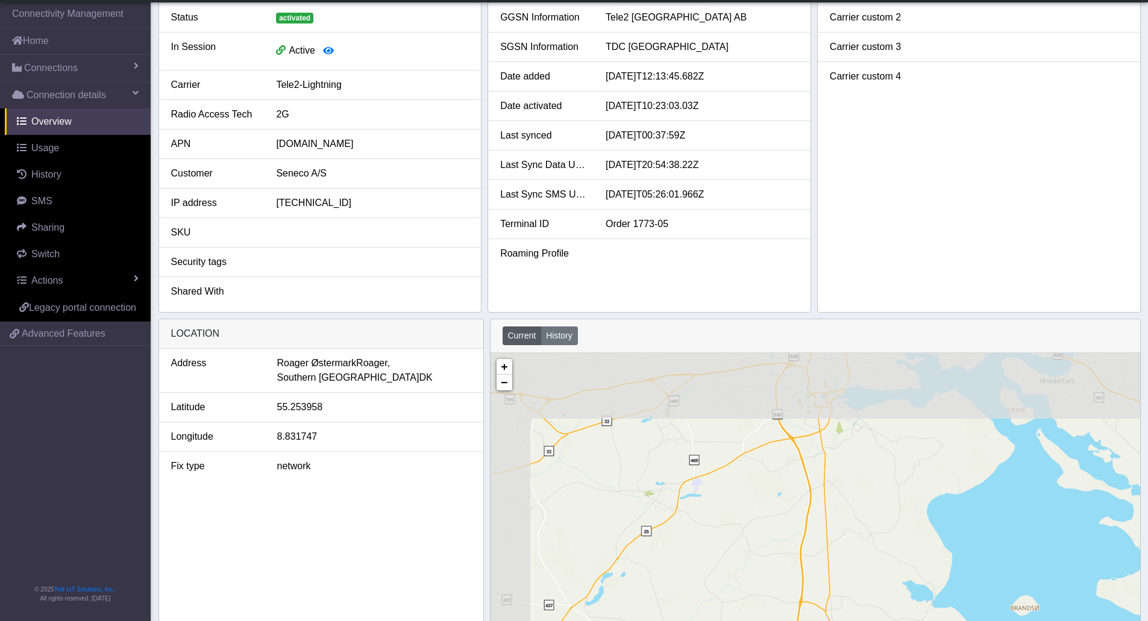
drag, startPoint x: 752, startPoint y: 464, endPoint x: 831, endPoint y: 532, distance: 104.4
click at [832, 532] on div "+ − ©2025 MapQuest, | Terms" at bounding box center [816, 522] width 650 height 338
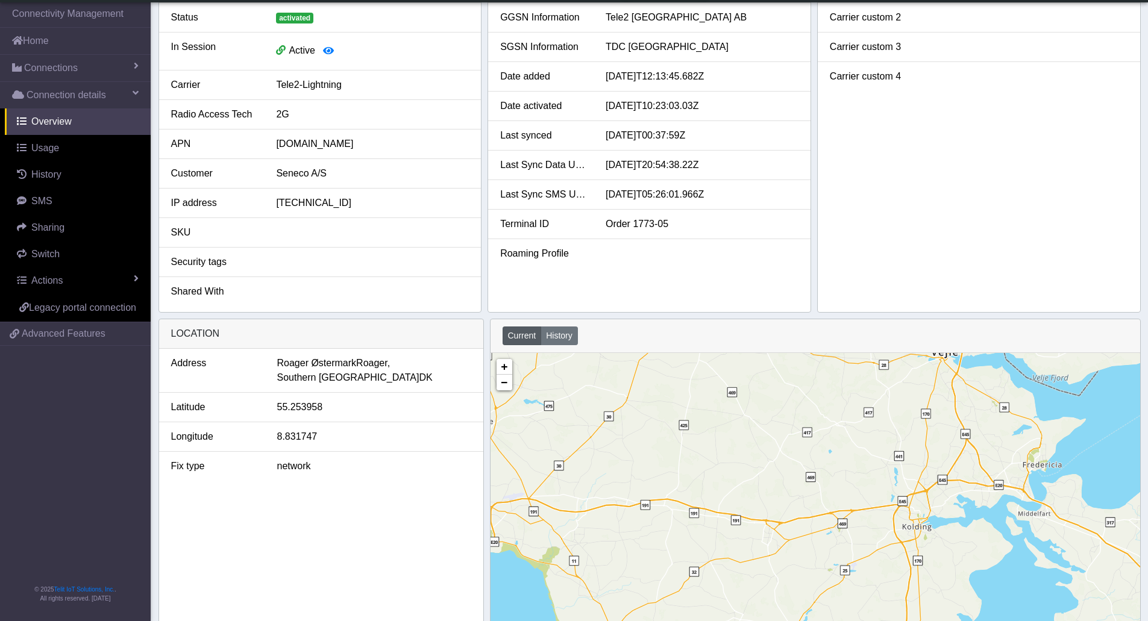
drag, startPoint x: 939, startPoint y: 538, endPoint x: 922, endPoint y: 581, distance: 46.6
click at [920, 584] on div "+ − ©2025 MapQuest, | Terms" at bounding box center [816, 522] width 650 height 338
